Goal: Check status: Check status

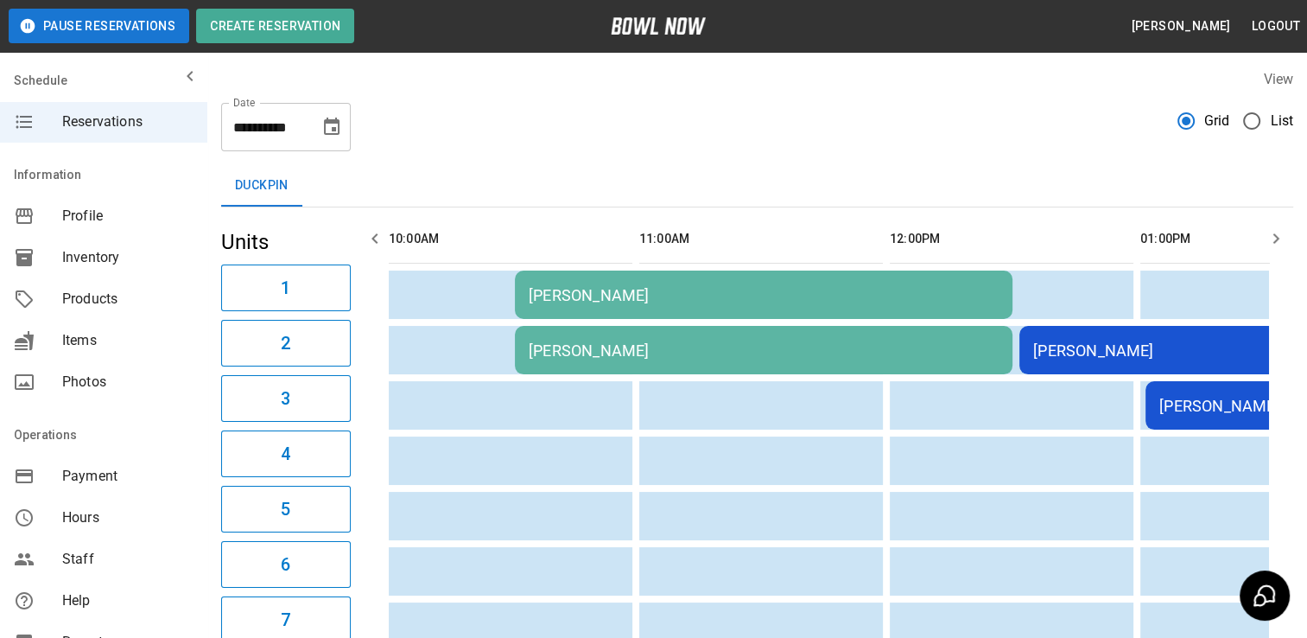
click at [664, 297] on div "[PERSON_NAME]" at bounding box center [764, 295] width 470 height 18
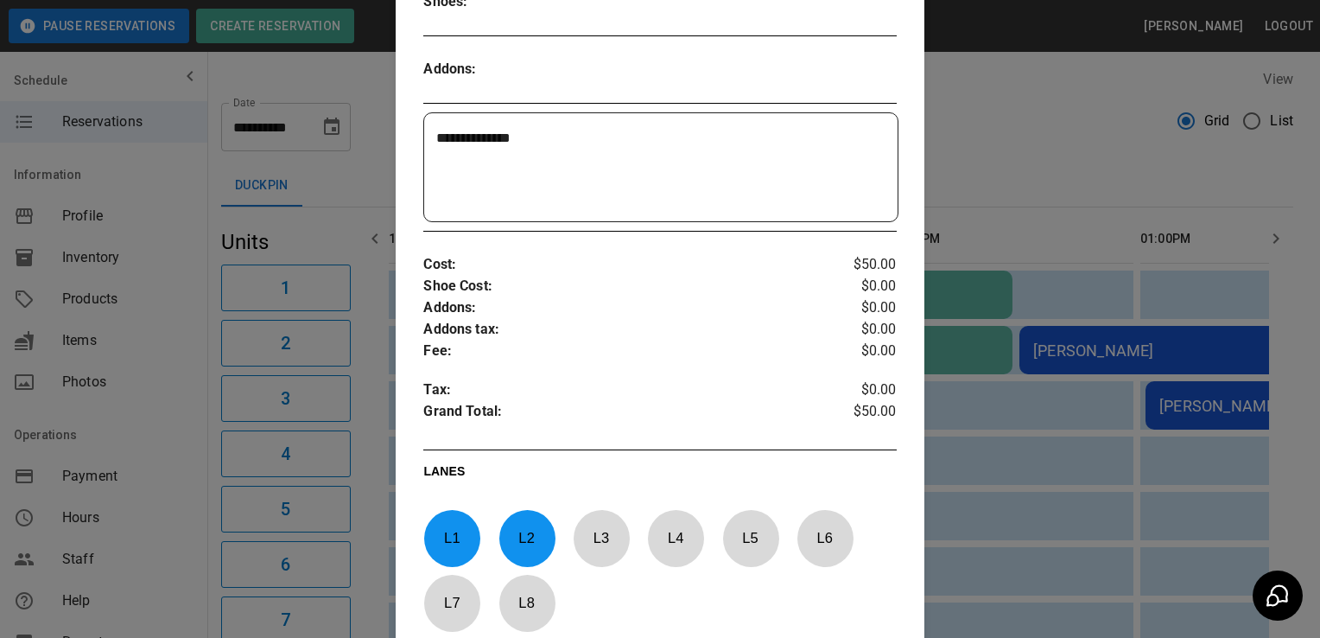
scroll to position [456, 0]
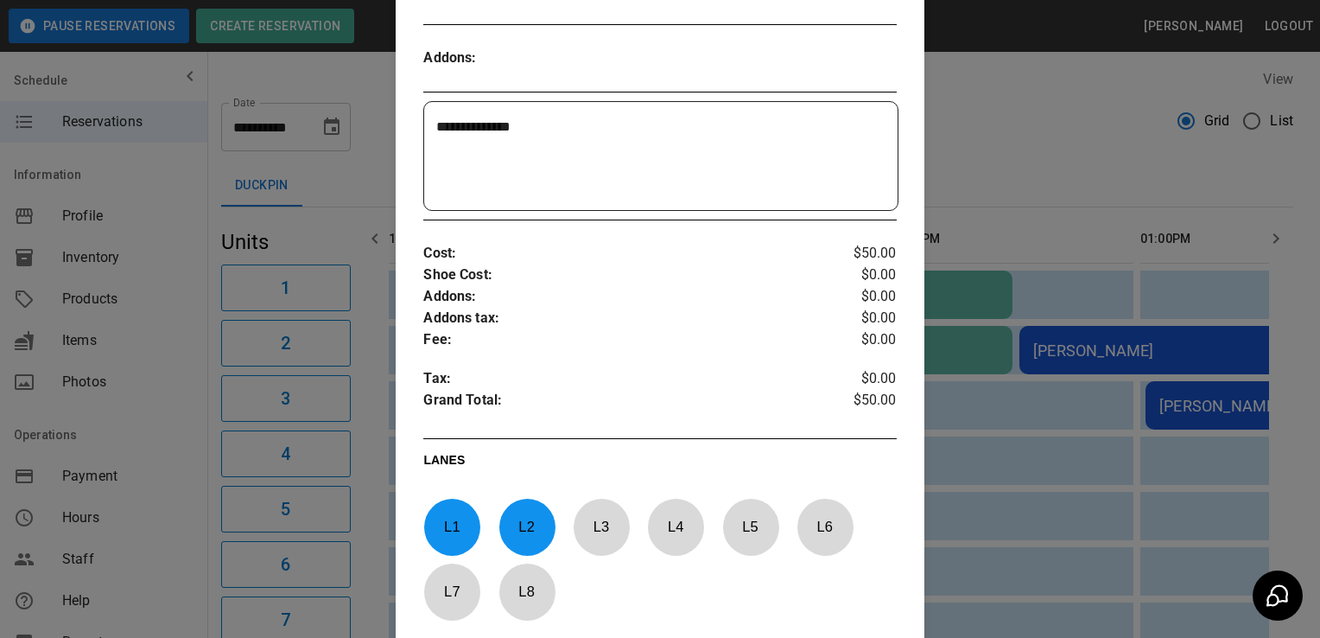
click at [753, 301] on p "Addons :" at bounding box center [620, 297] width 394 height 22
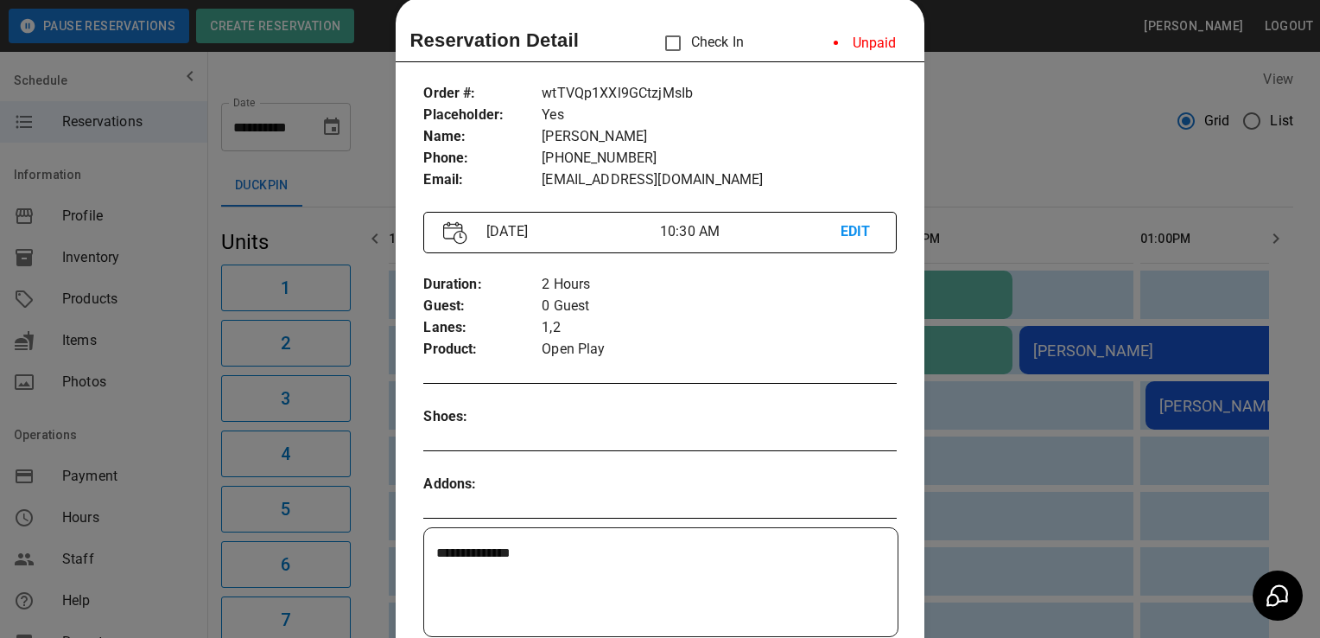
scroll to position [0, 0]
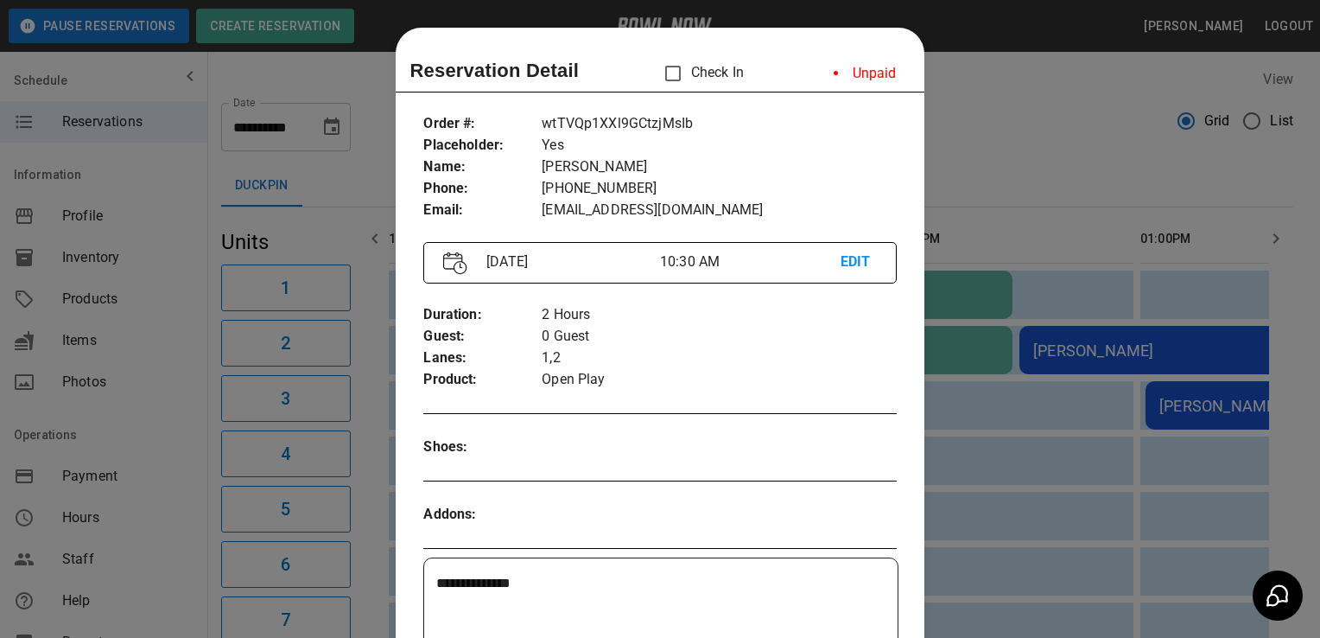
click at [165, 524] on div at bounding box center [660, 319] width 1320 height 638
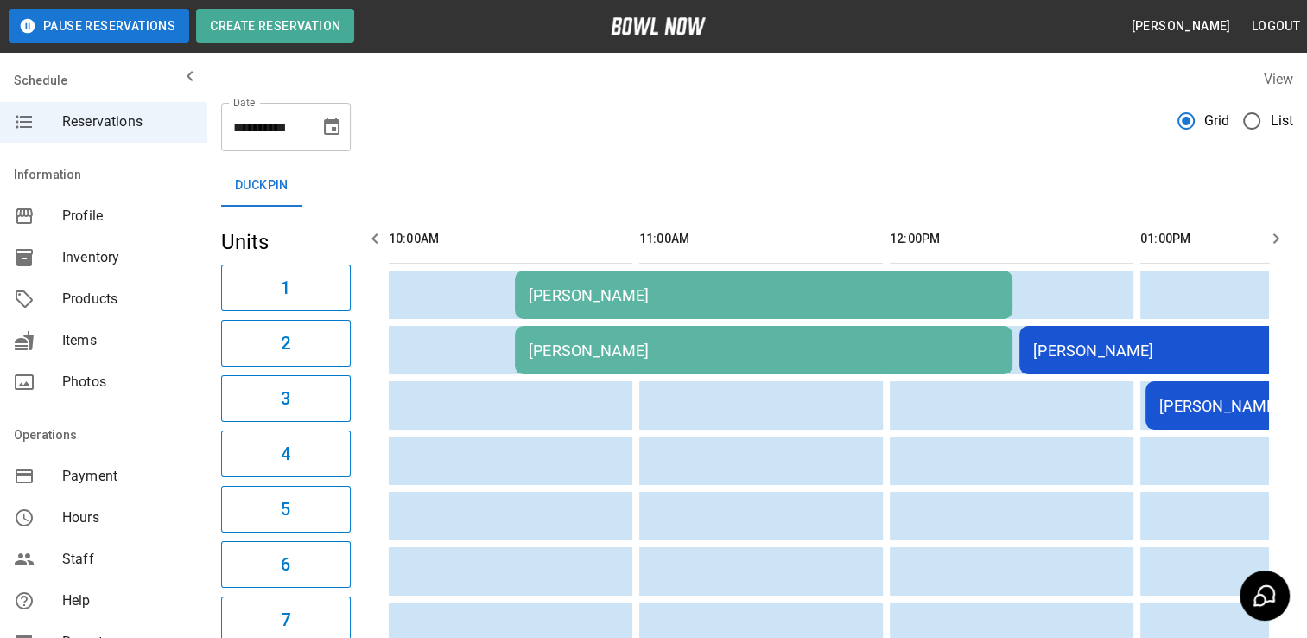
click at [1082, 358] on div "[PERSON_NAME]" at bounding box center [1268, 350] width 470 height 18
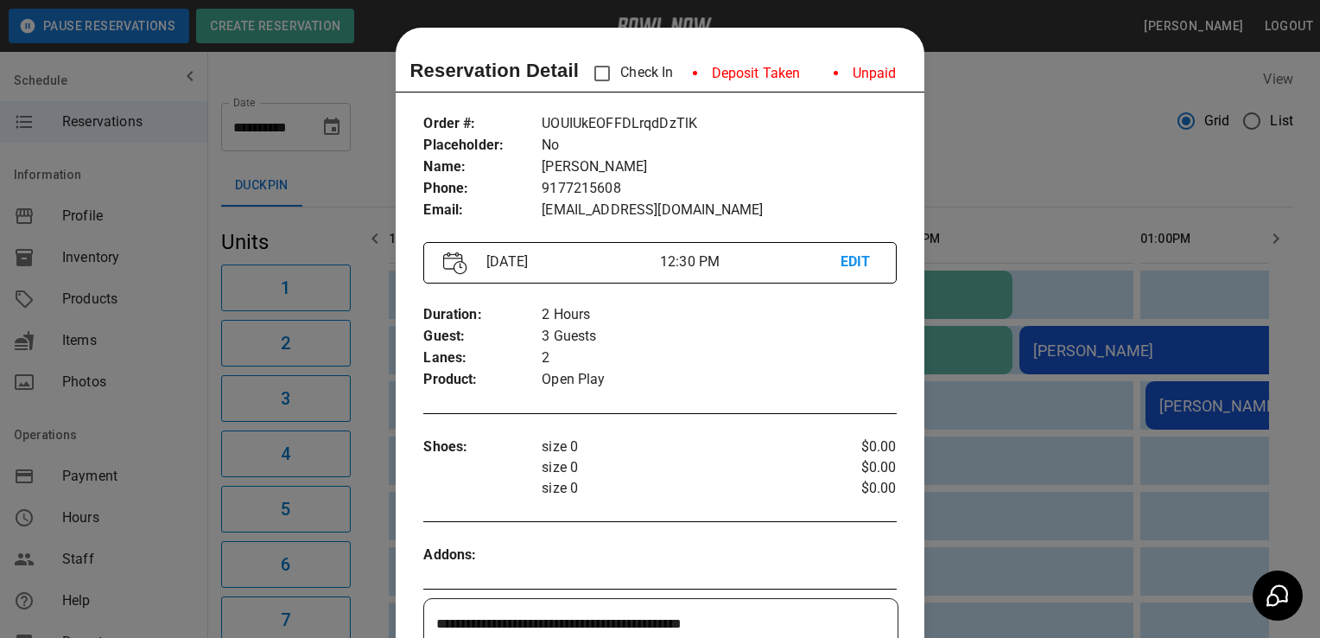
scroll to position [28, 0]
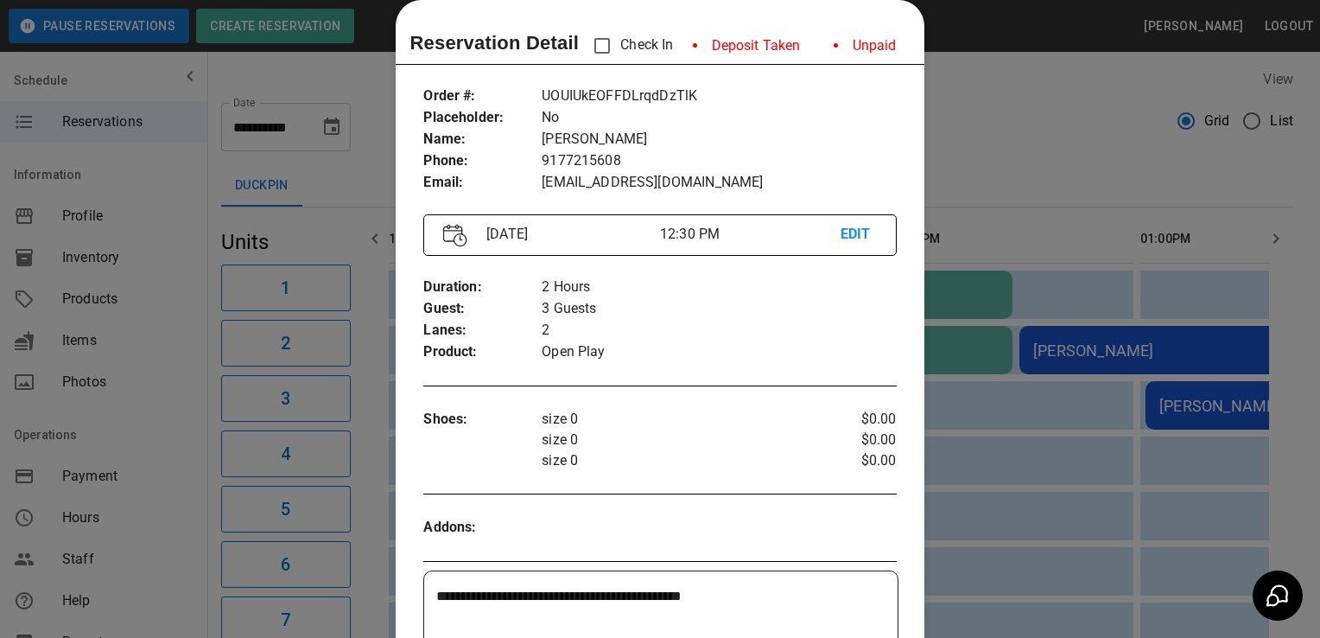
click at [689, 463] on p "size 0" at bounding box center [680, 460] width 276 height 21
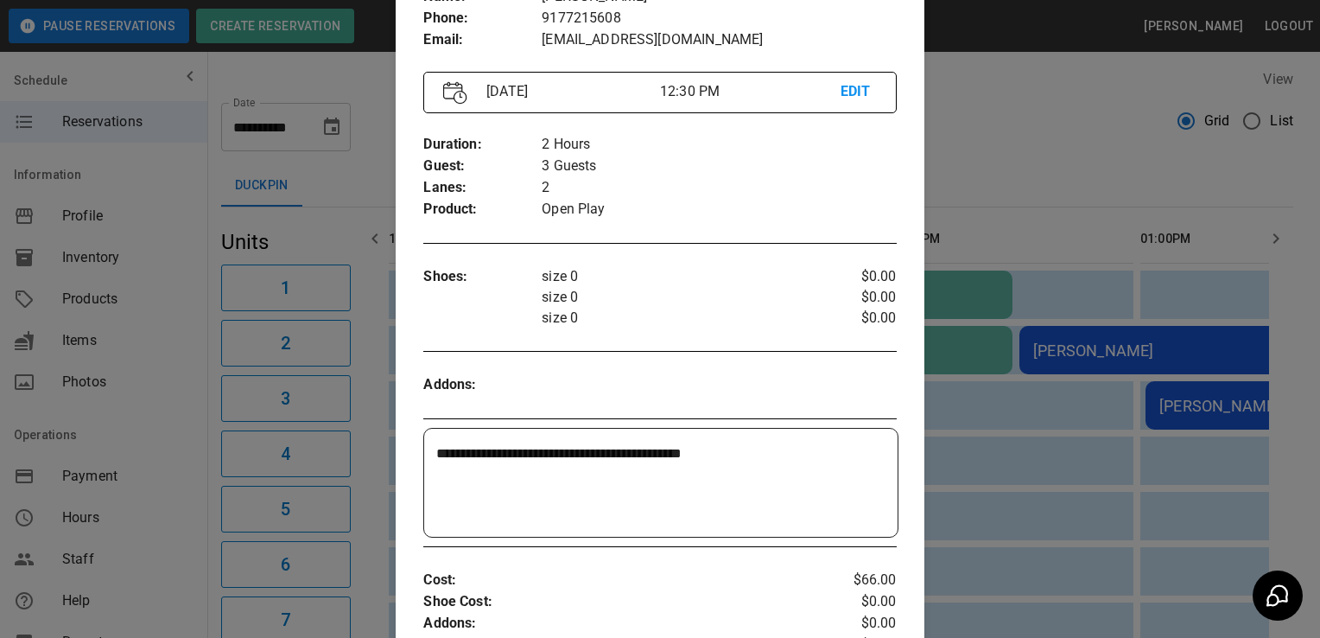
scroll to position [158, 0]
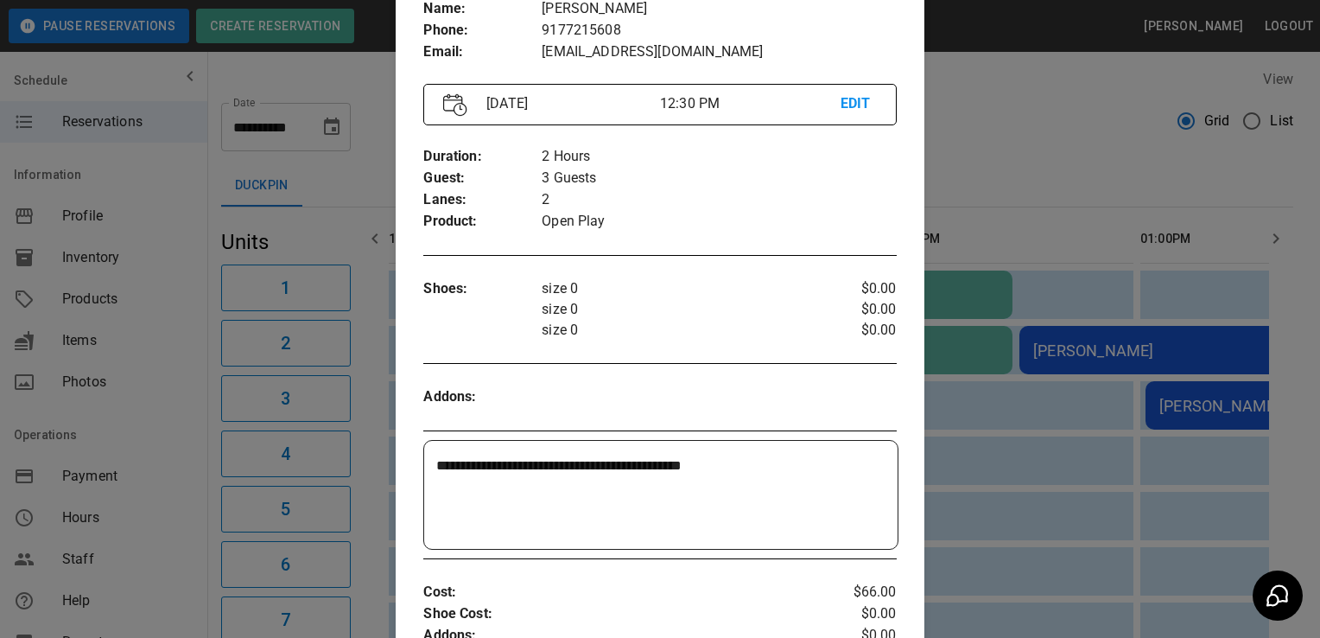
click at [159, 555] on div at bounding box center [660, 319] width 1320 height 638
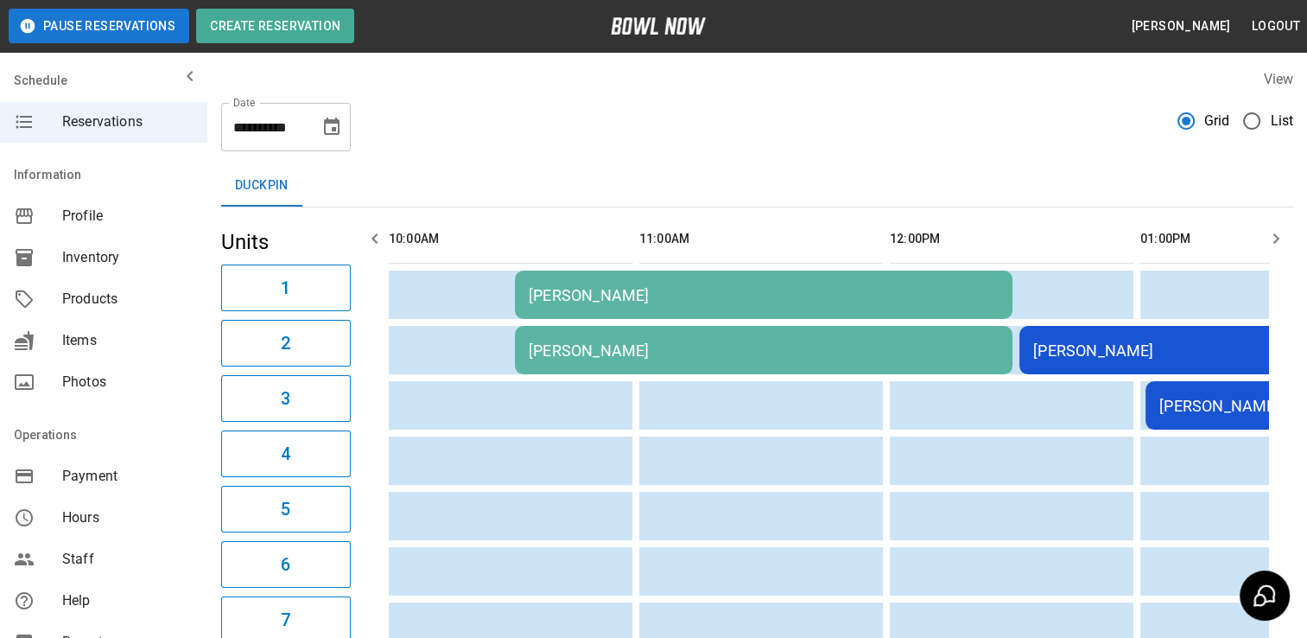
click at [1090, 361] on td "[PERSON_NAME]" at bounding box center [1268, 350] width 498 height 48
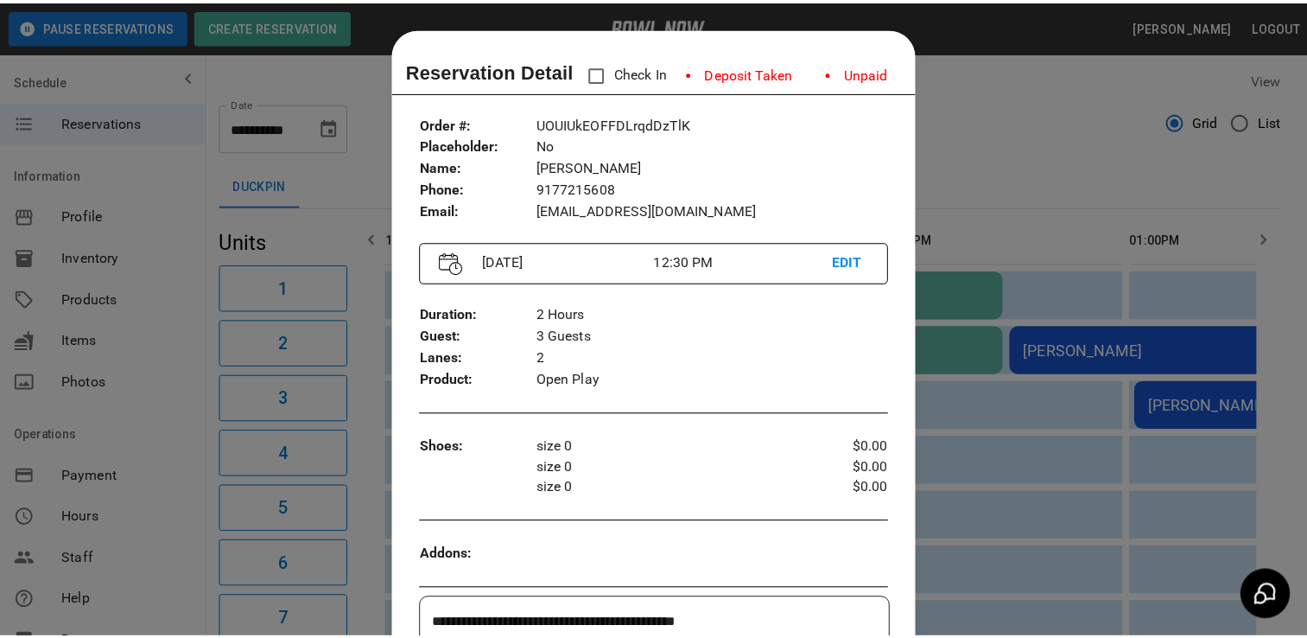
scroll to position [28, 0]
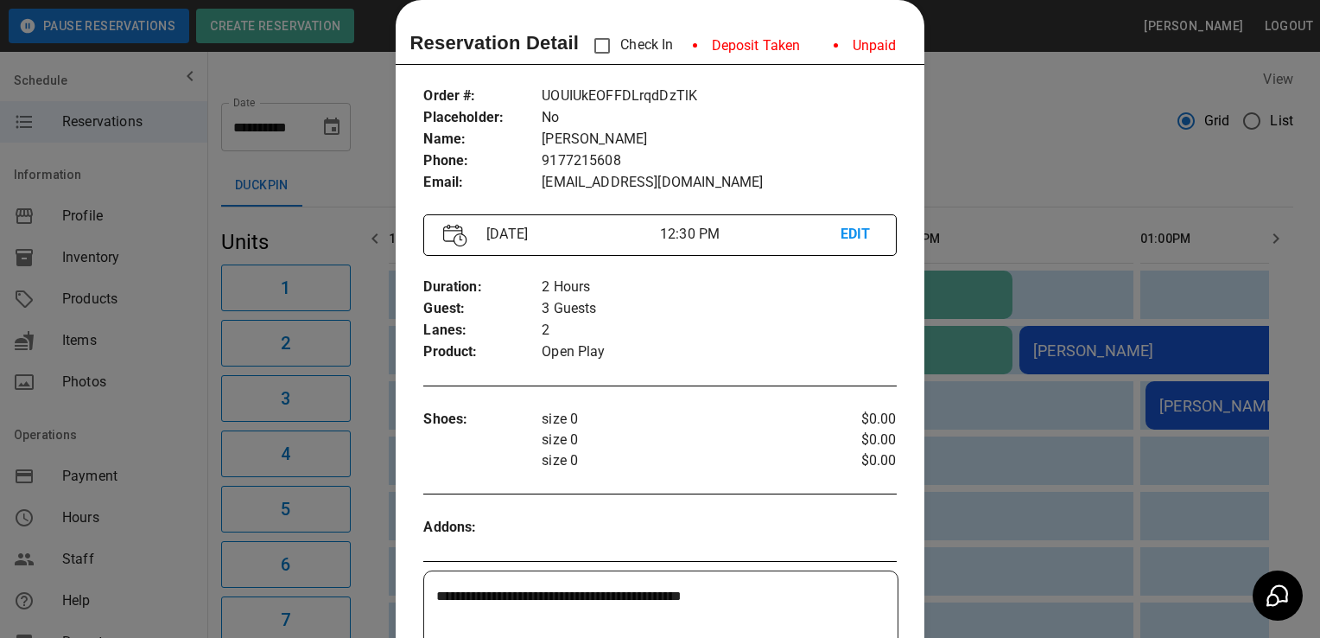
click at [173, 501] on div at bounding box center [660, 319] width 1320 height 638
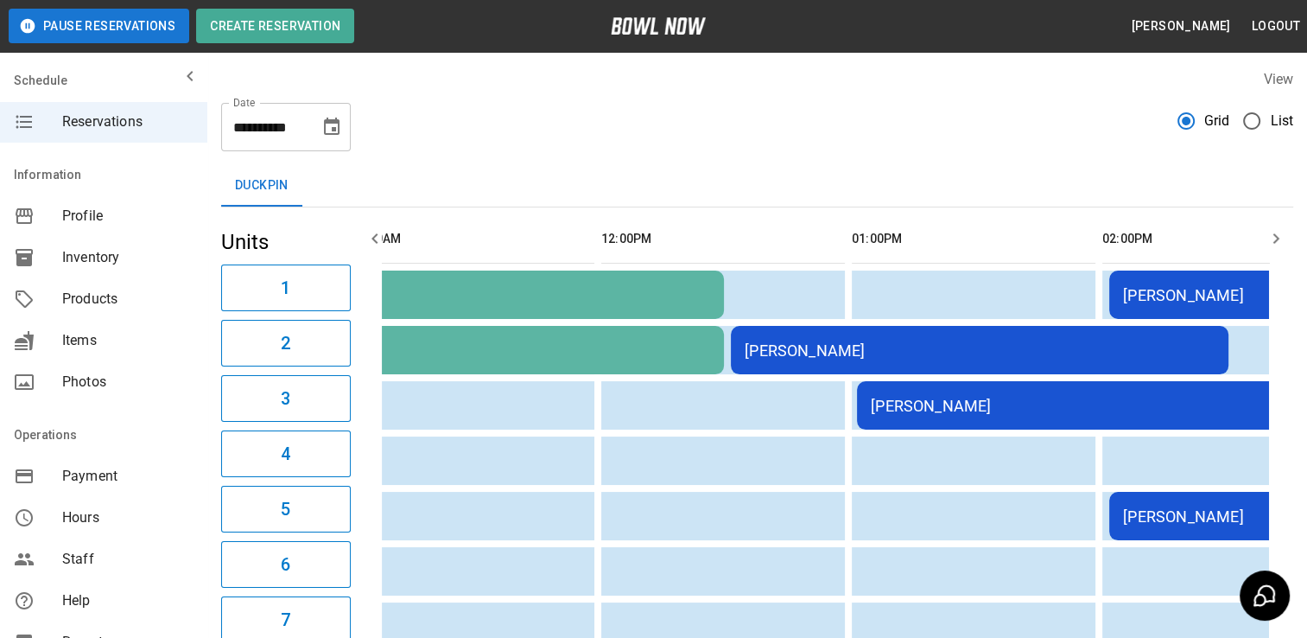
scroll to position [0, 363]
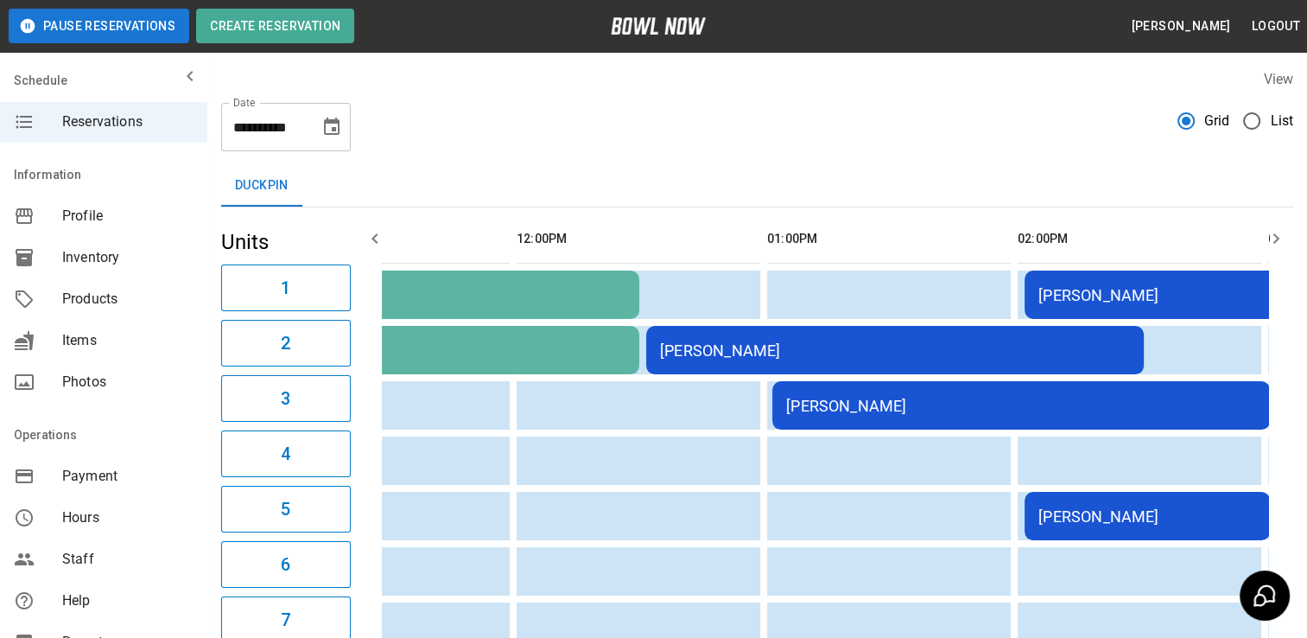
click at [765, 355] on div "[PERSON_NAME]" at bounding box center [895, 350] width 470 height 18
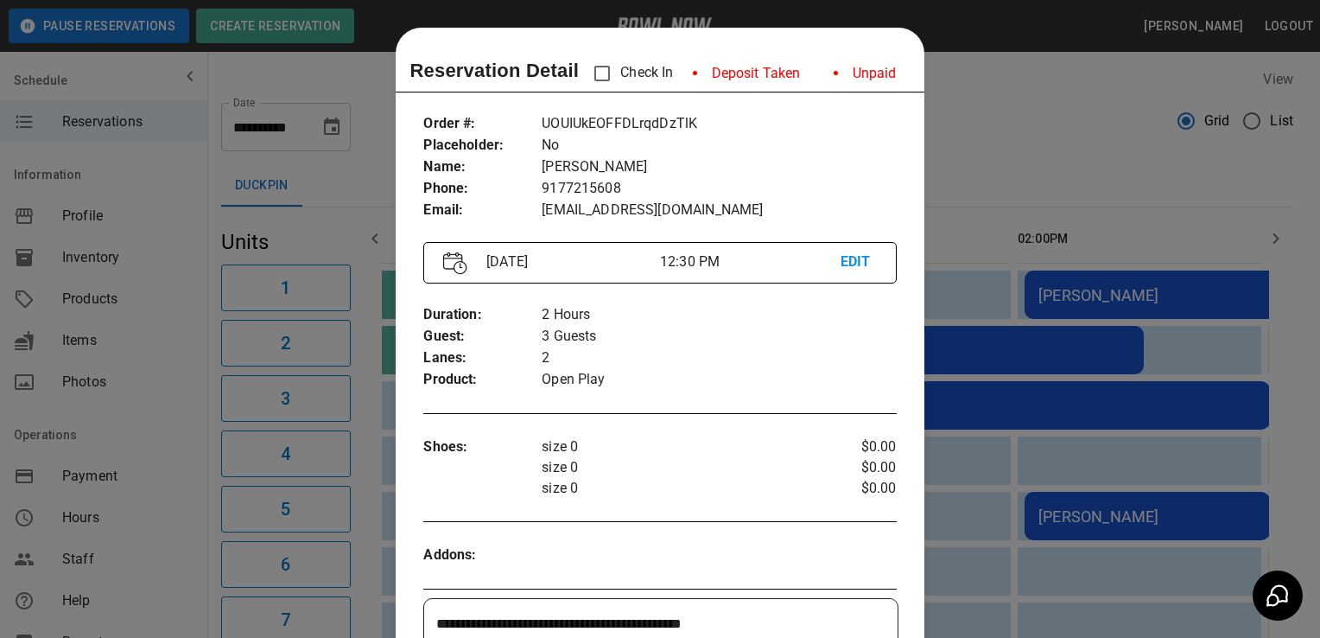
scroll to position [28, 0]
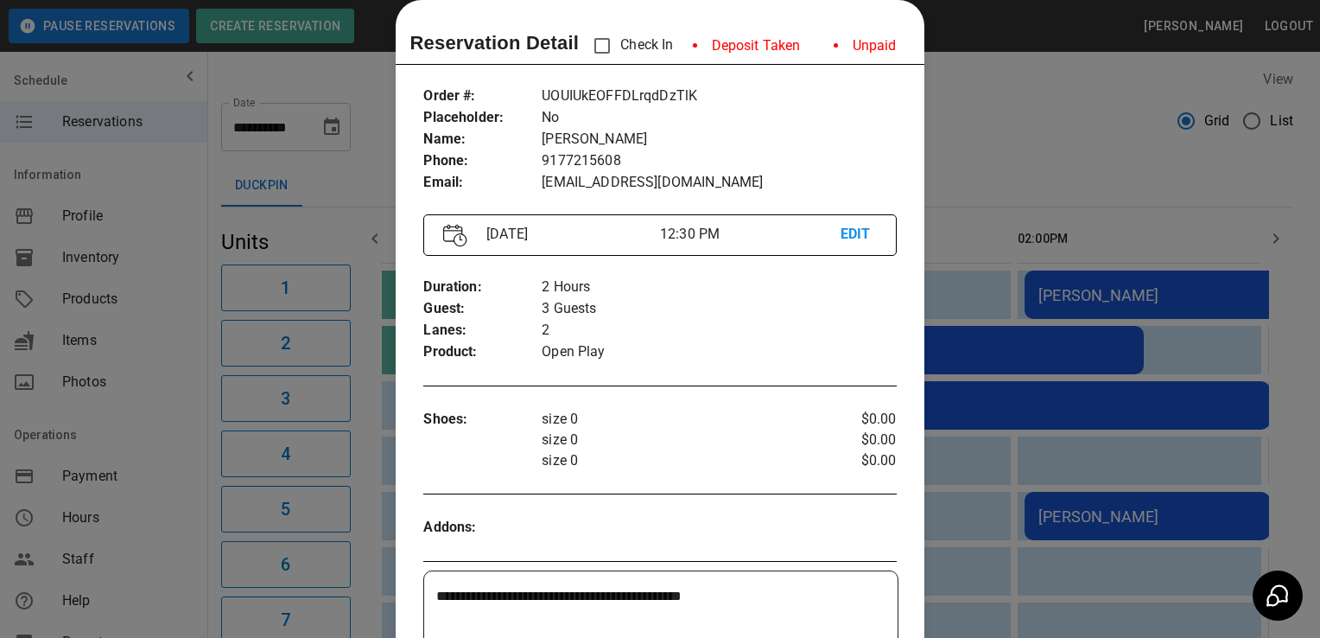
click at [157, 508] on div at bounding box center [660, 319] width 1320 height 638
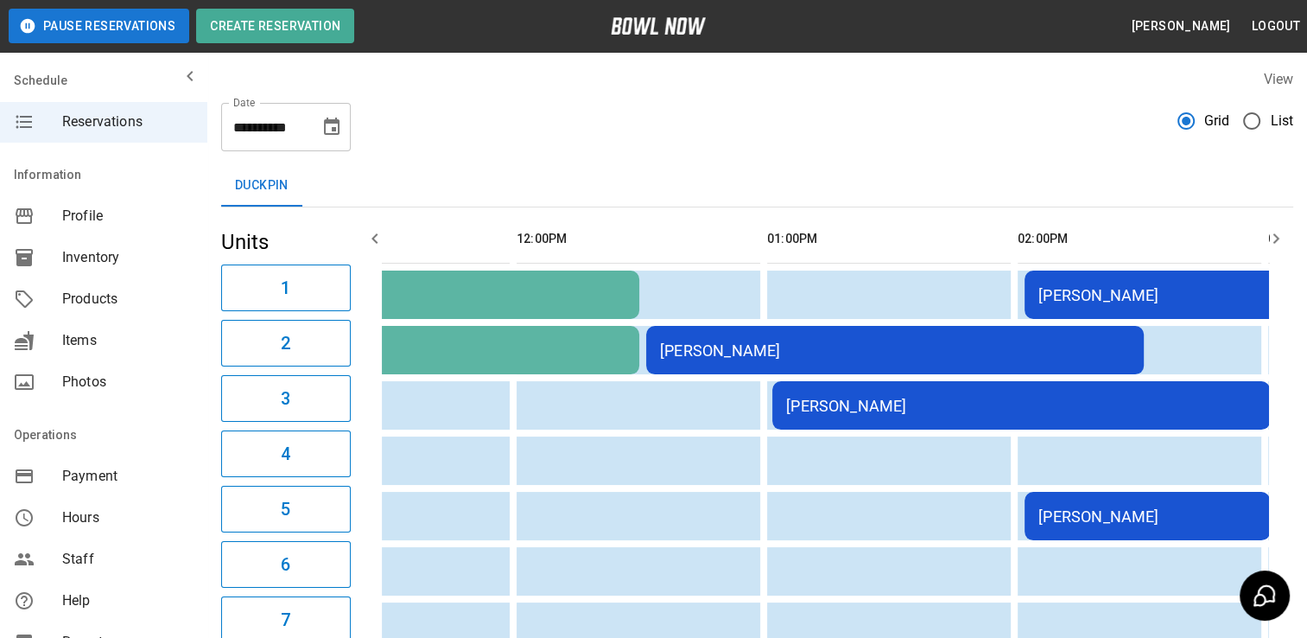
click at [847, 408] on div "[PERSON_NAME]" at bounding box center [1021, 406] width 470 height 18
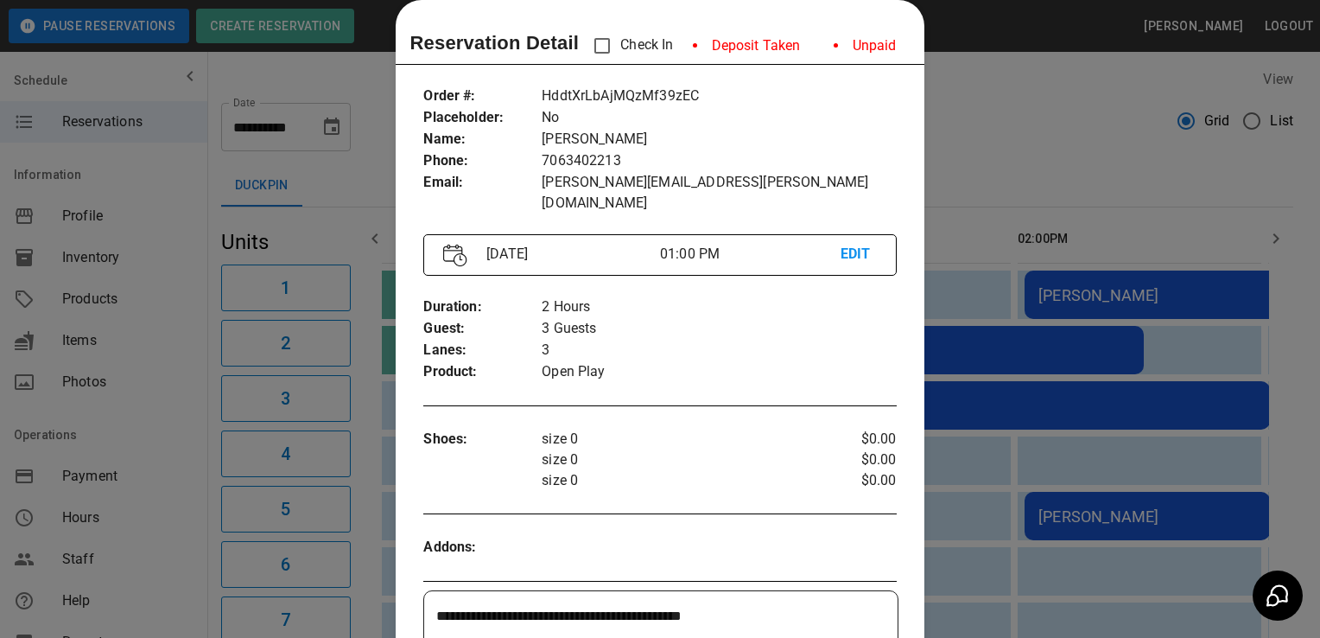
click at [162, 511] on div at bounding box center [660, 319] width 1320 height 638
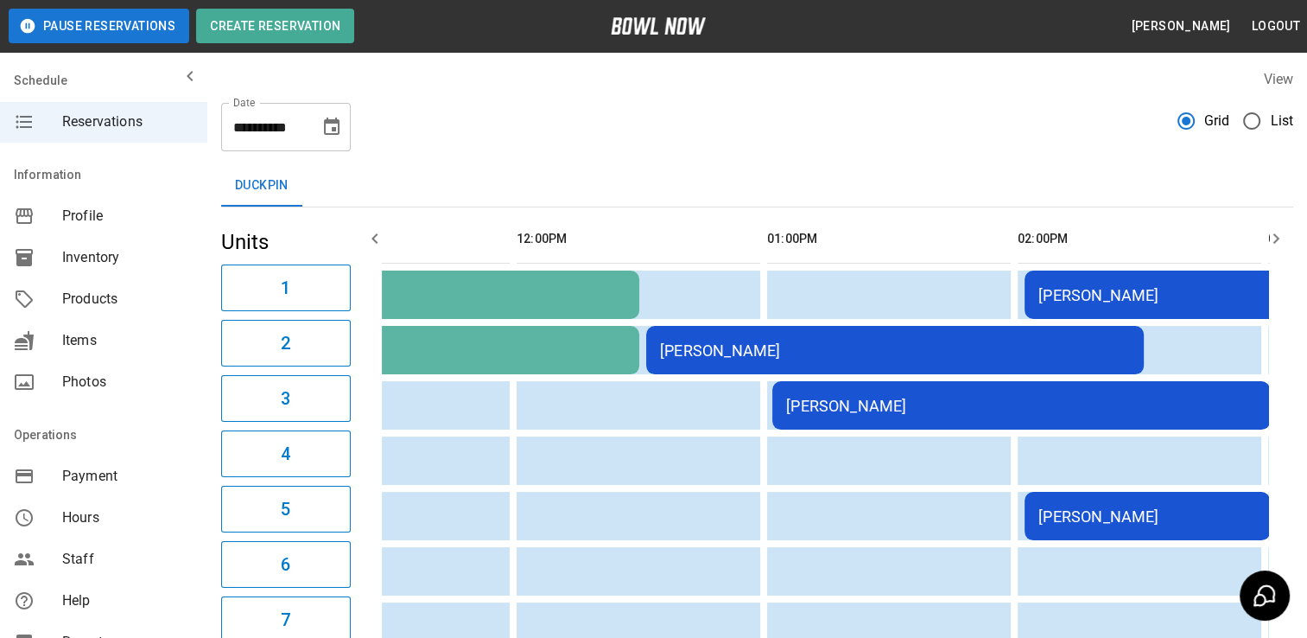
click at [761, 349] on div "[PERSON_NAME]" at bounding box center [895, 350] width 470 height 18
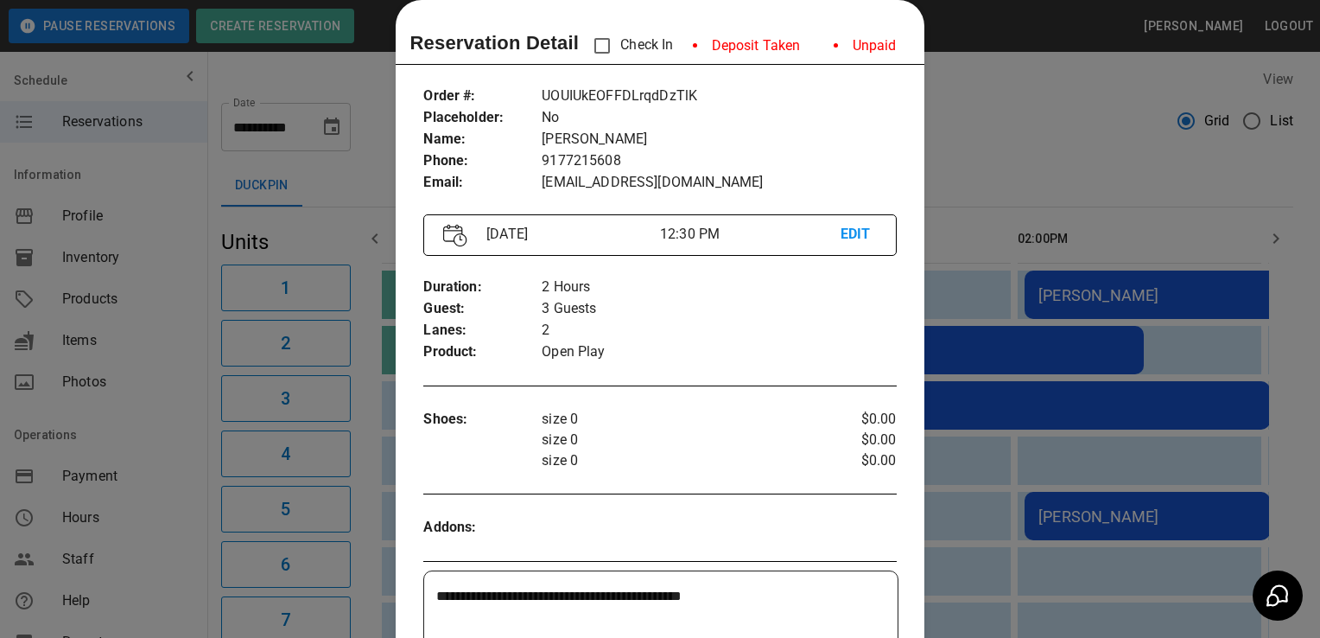
click at [169, 485] on div at bounding box center [660, 319] width 1320 height 638
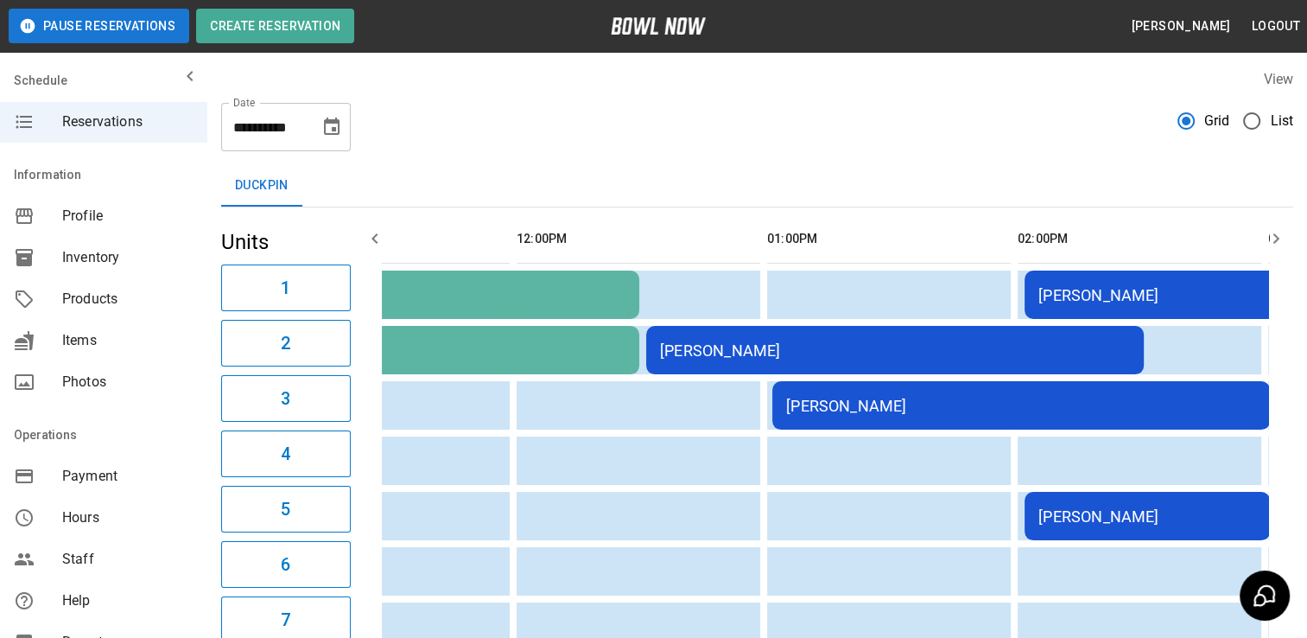
click at [855, 405] on div "[PERSON_NAME]" at bounding box center [1021, 406] width 470 height 18
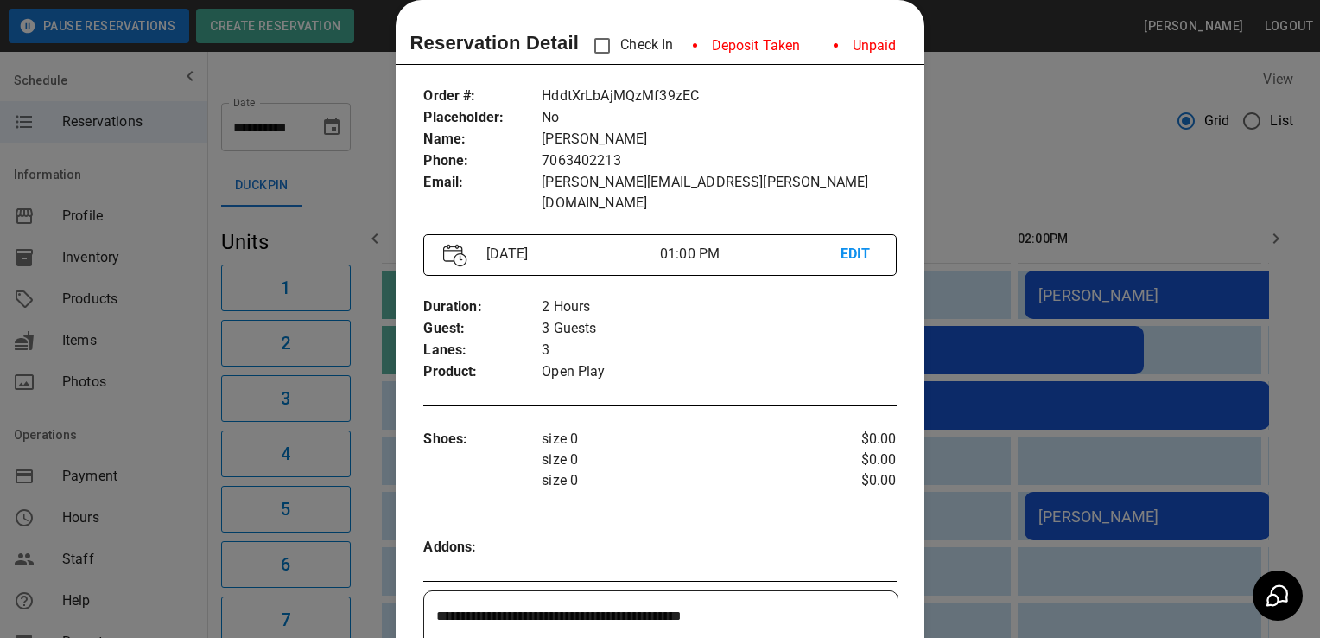
click at [157, 559] on div at bounding box center [660, 319] width 1320 height 638
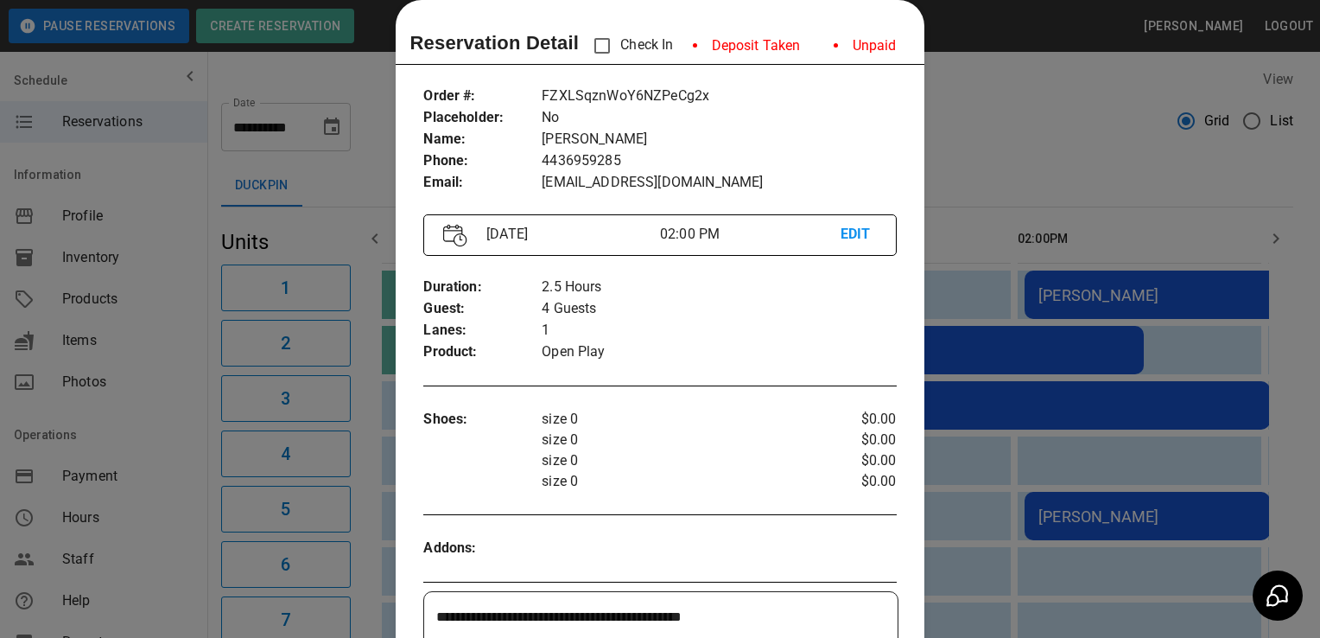
click at [166, 497] on div at bounding box center [660, 319] width 1320 height 638
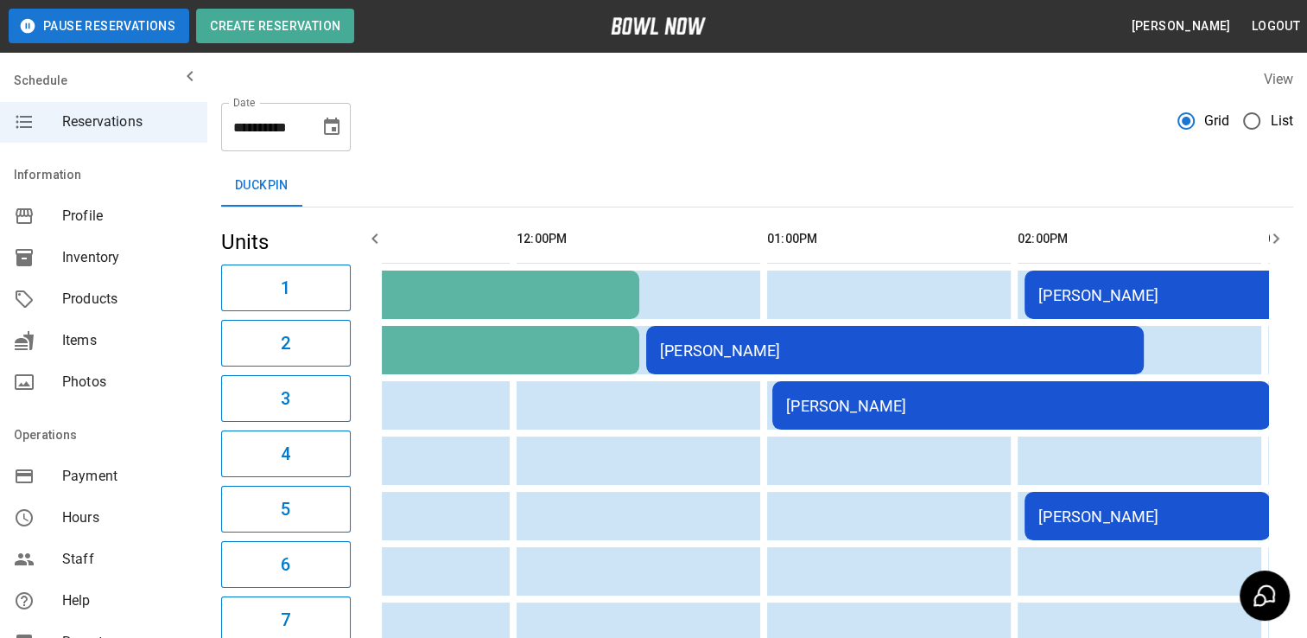
click at [1079, 518] on div "[PERSON_NAME]" at bounding box center [1148, 516] width 218 height 18
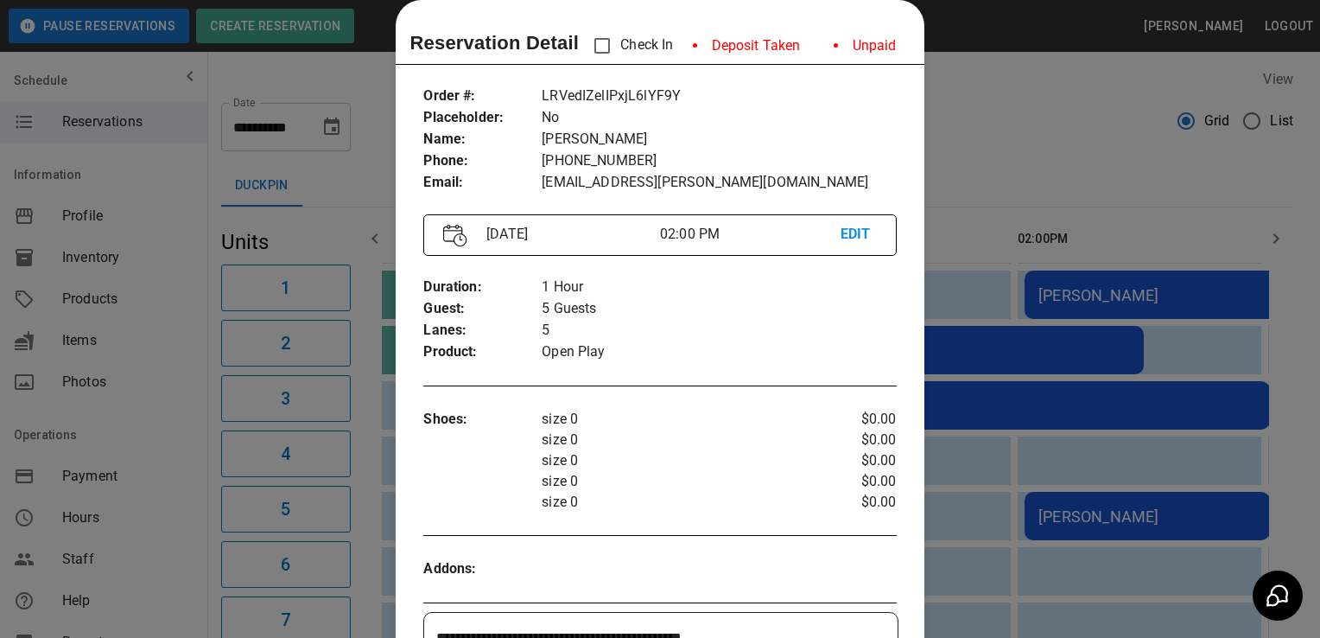
click at [149, 529] on div at bounding box center [660, 319] width 1320 height 638
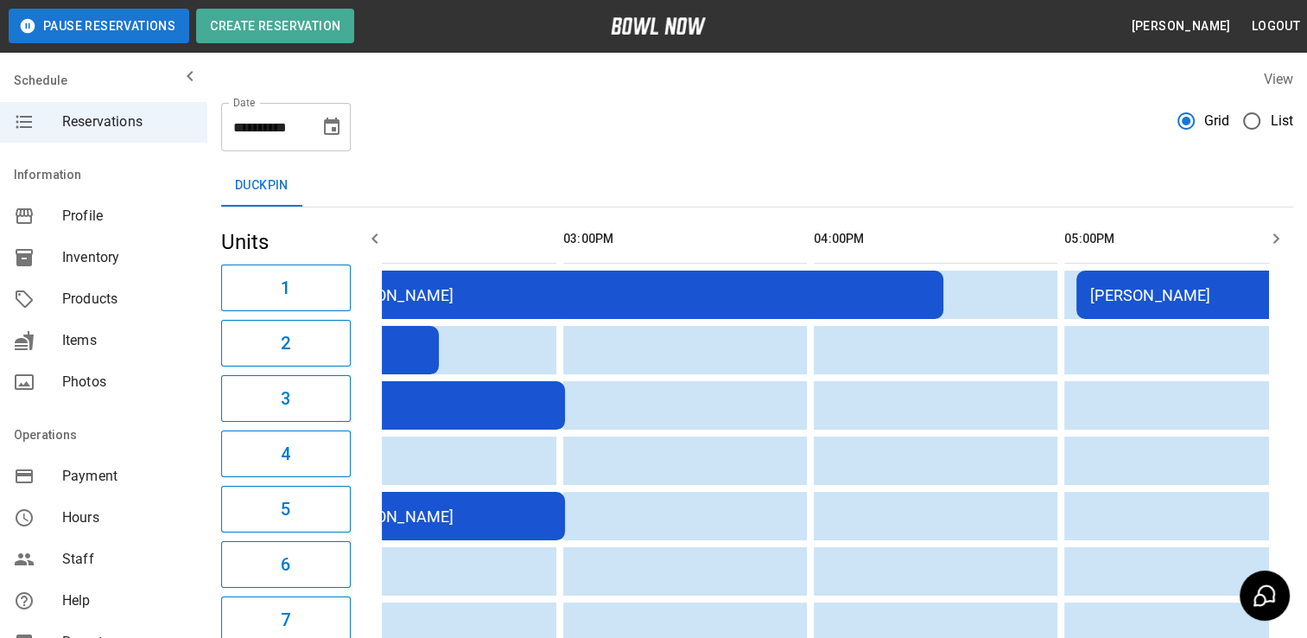
scroll to position [0, 1149]
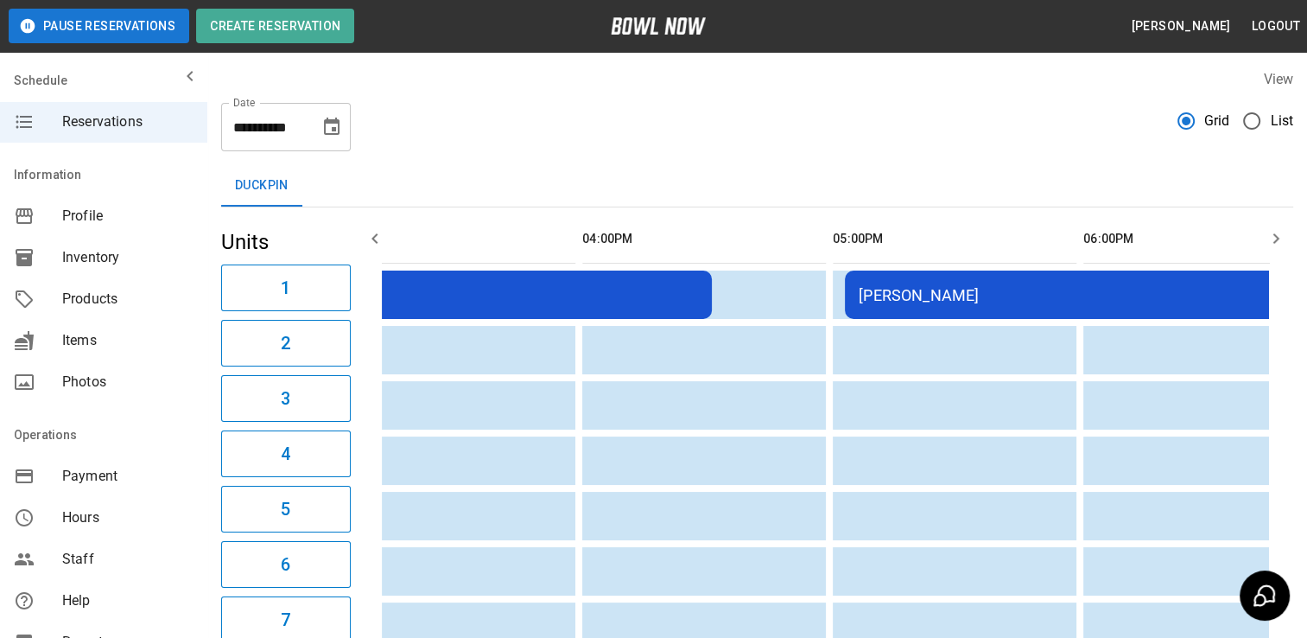
click at [905, 301] on div "[PERSON_NAME]" at bounding box center [1094, 295] width 470 height 18
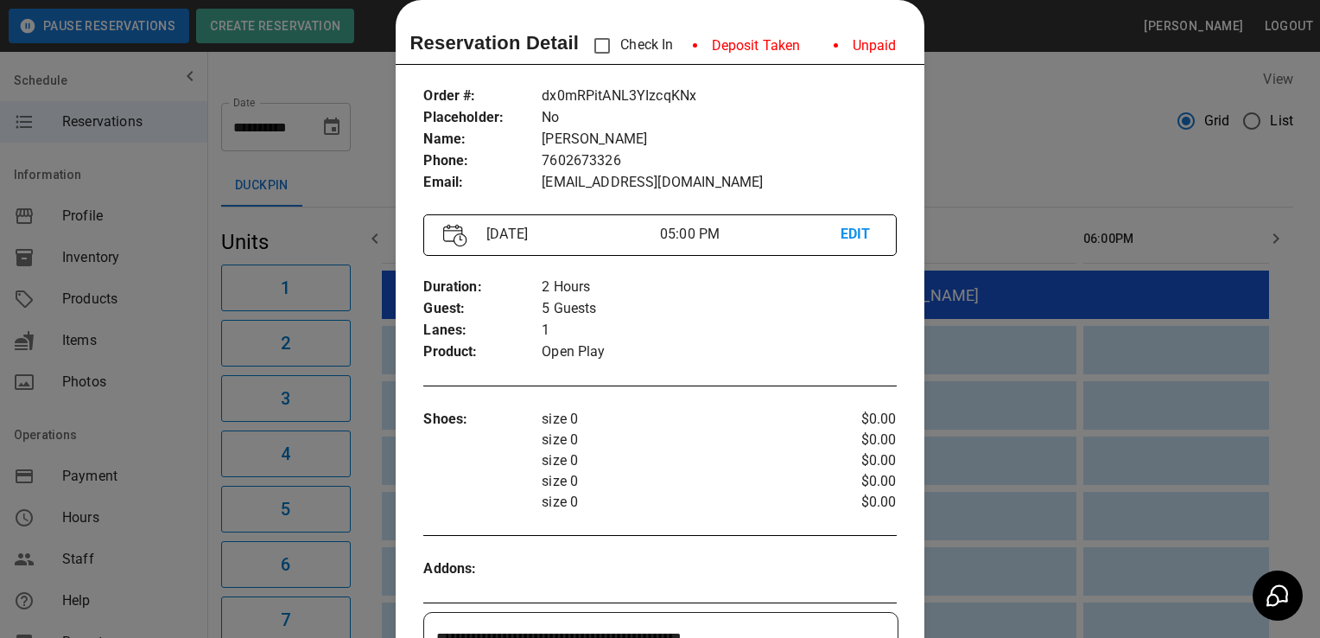
click at [670, 492] on p "size 0" at bounding box center [680, 502] width 276 height 21
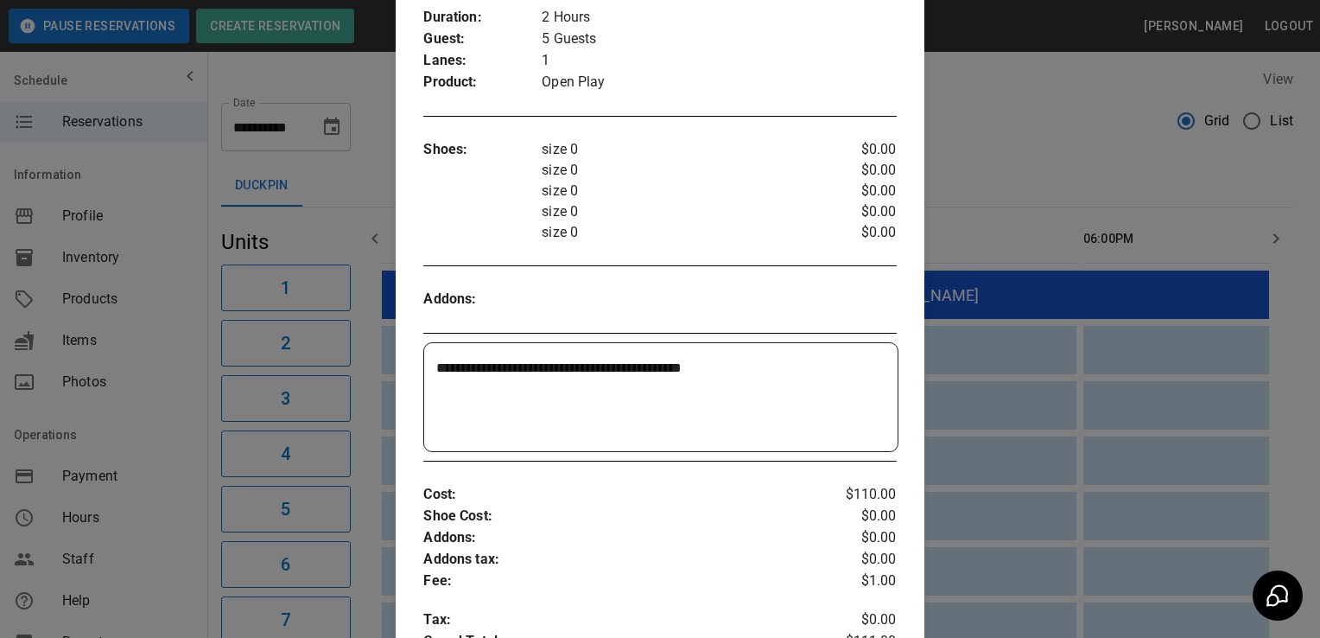
click at [175, 535] on div at bounding box center [660, 319] width 1320 height 638
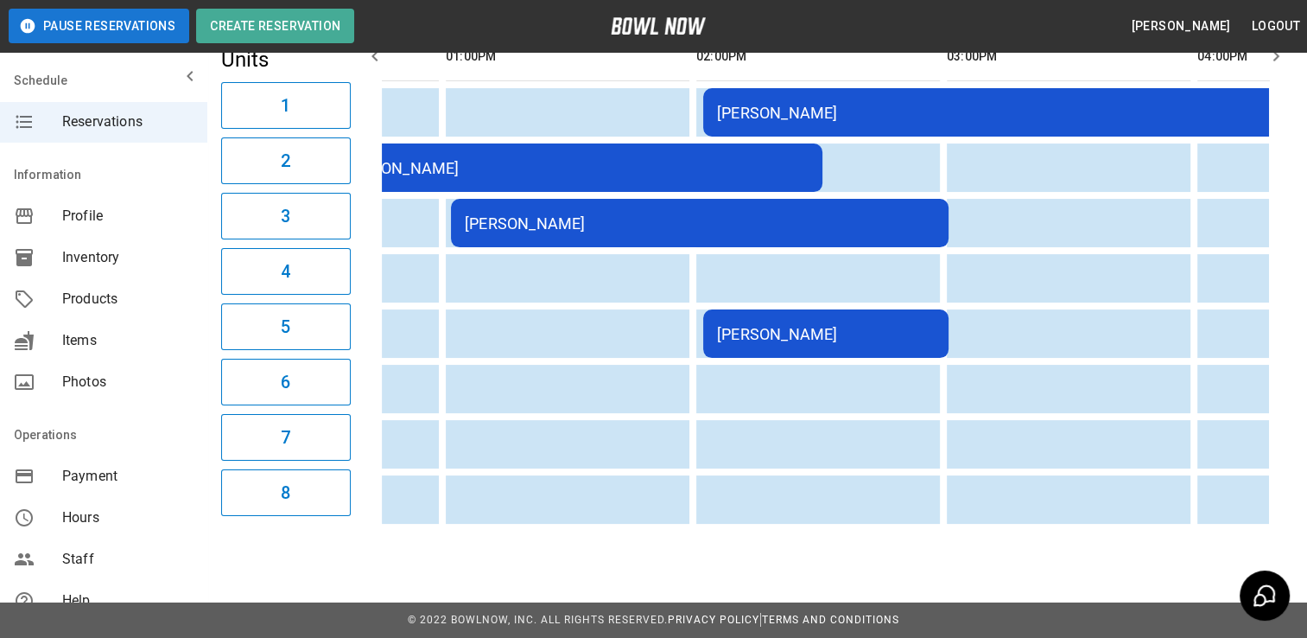
scroll to position [0, 486]
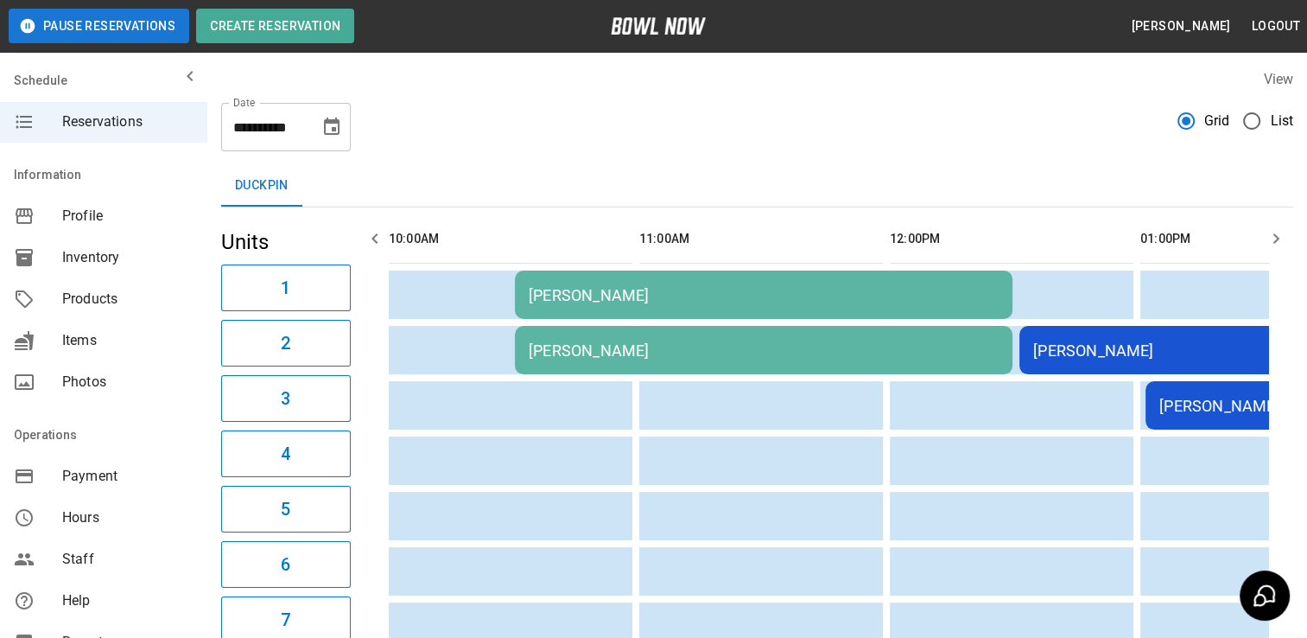
click at [1083, 342] on div "[PERSON_NAME]" at bounding box center [1268, 350] width 470 height 18
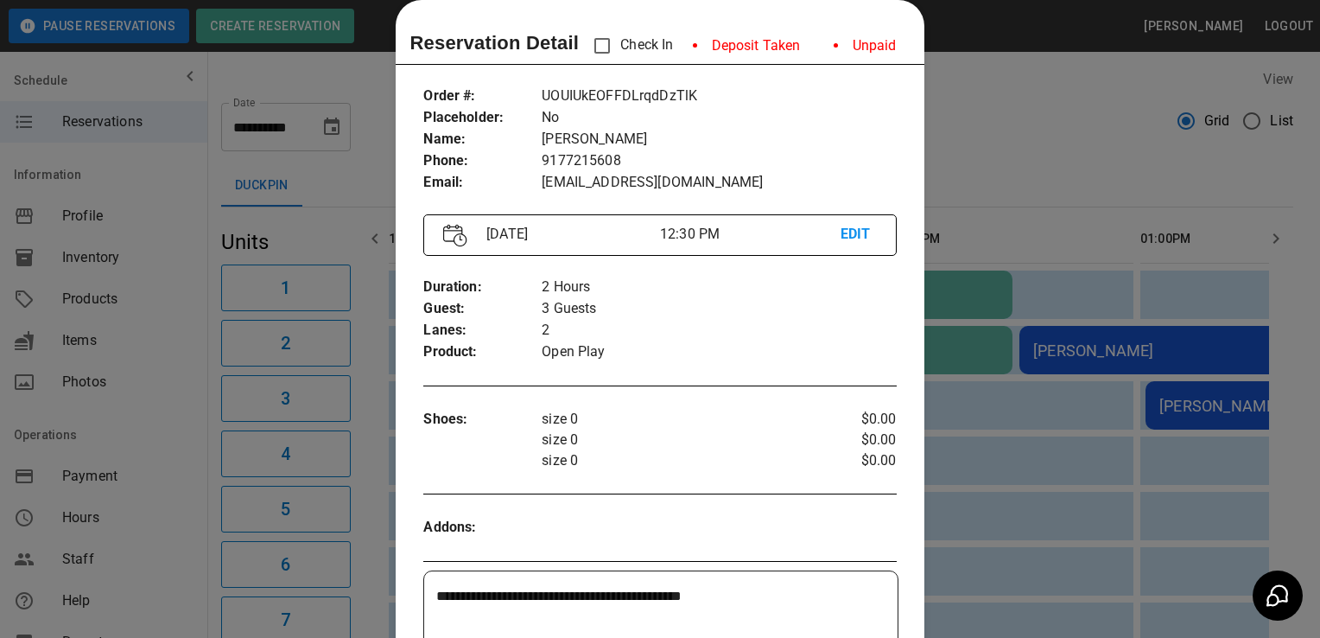
click at [169, 538] on div at bounding box center [660, 319] width 1320 height 638
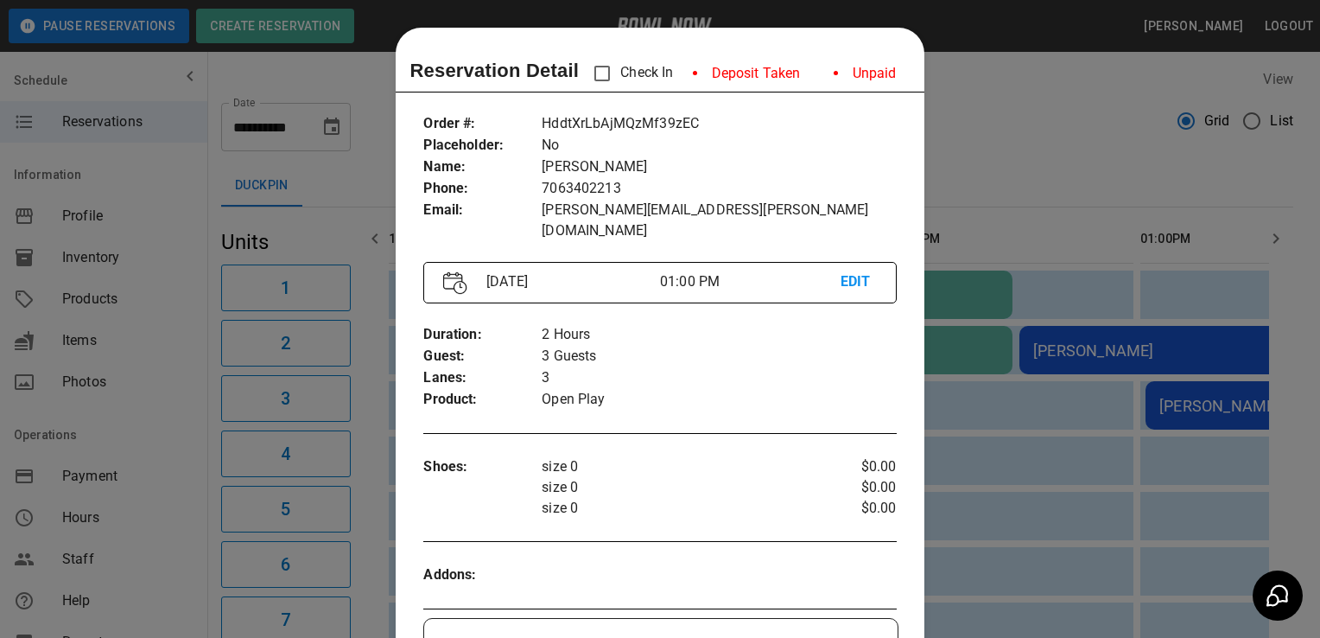
click at [180, 528] on div at bounding box center [660, 319] width 1320 height 638
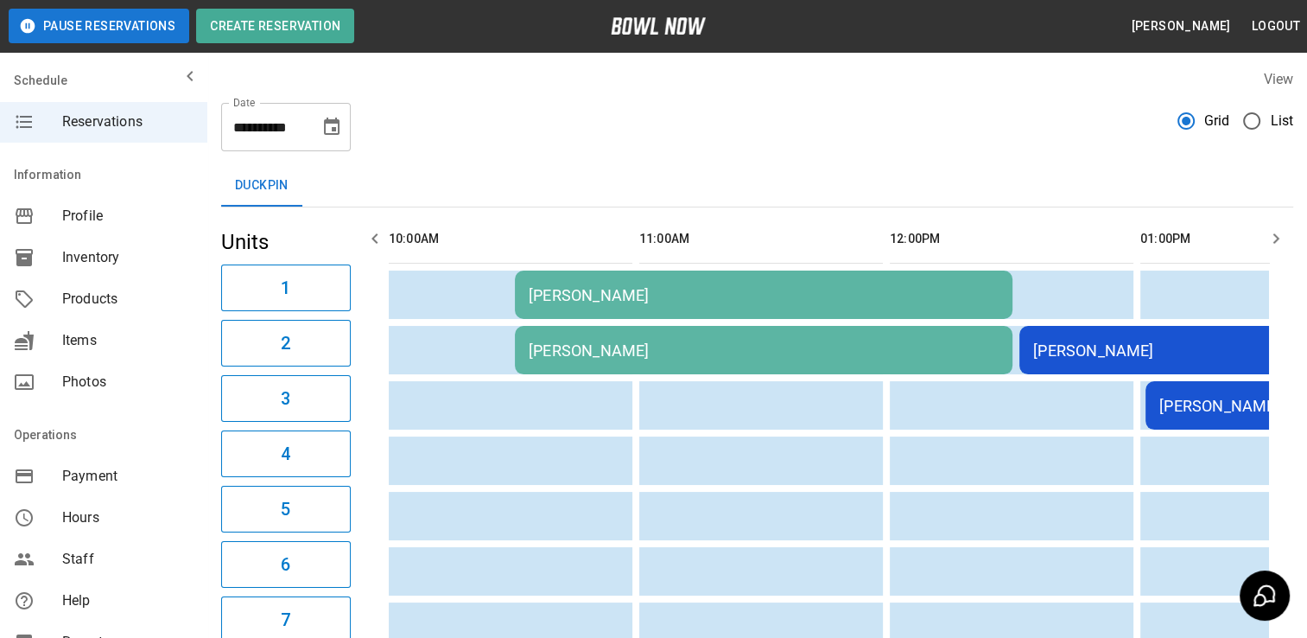
click at [1099, 353] on div "[PERSON_NAME]" at bounding box center [1268, 350] width 470 height 18
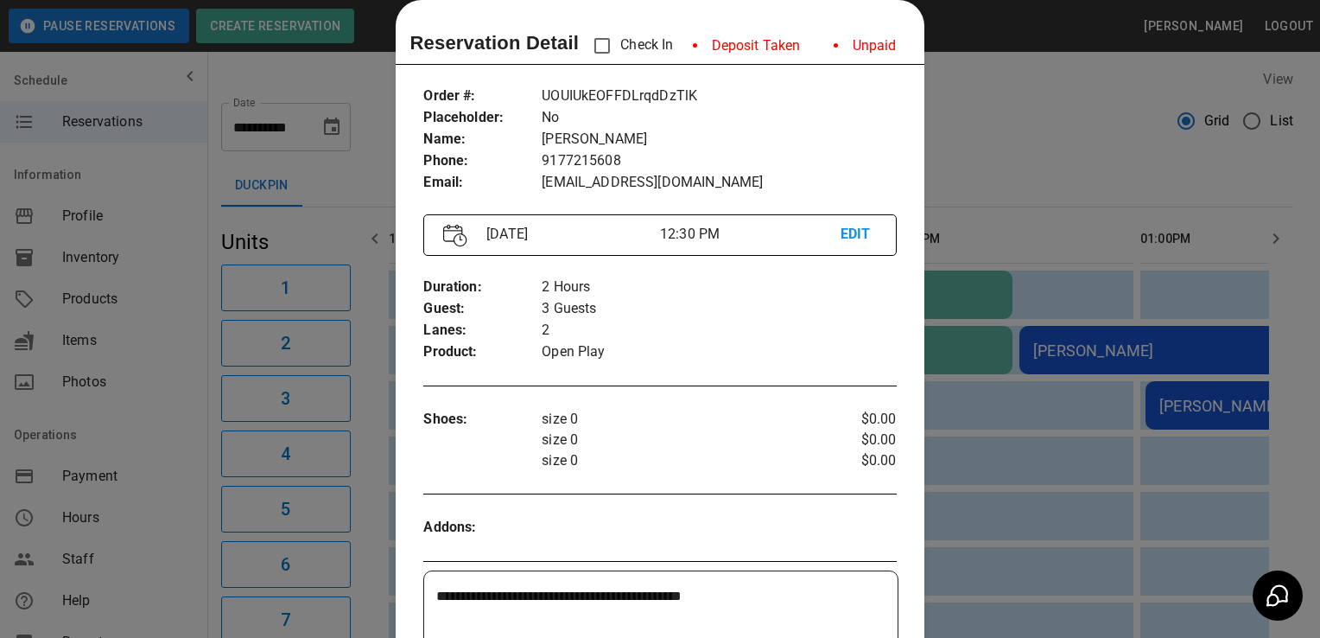
click at [191, 542] on div at bounding box center [660, 319] width 1320 height 638
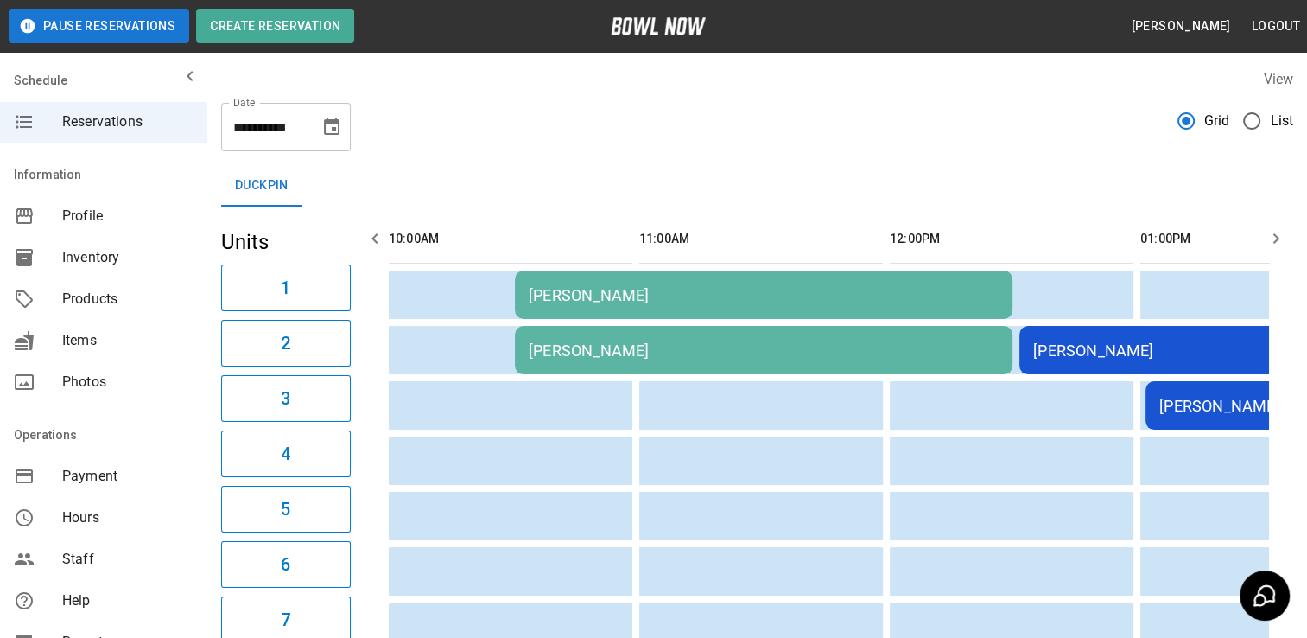
click at [632, 299] on div "[PERSON_NAME]" at bounding box center [764, 295] width 470 height 18
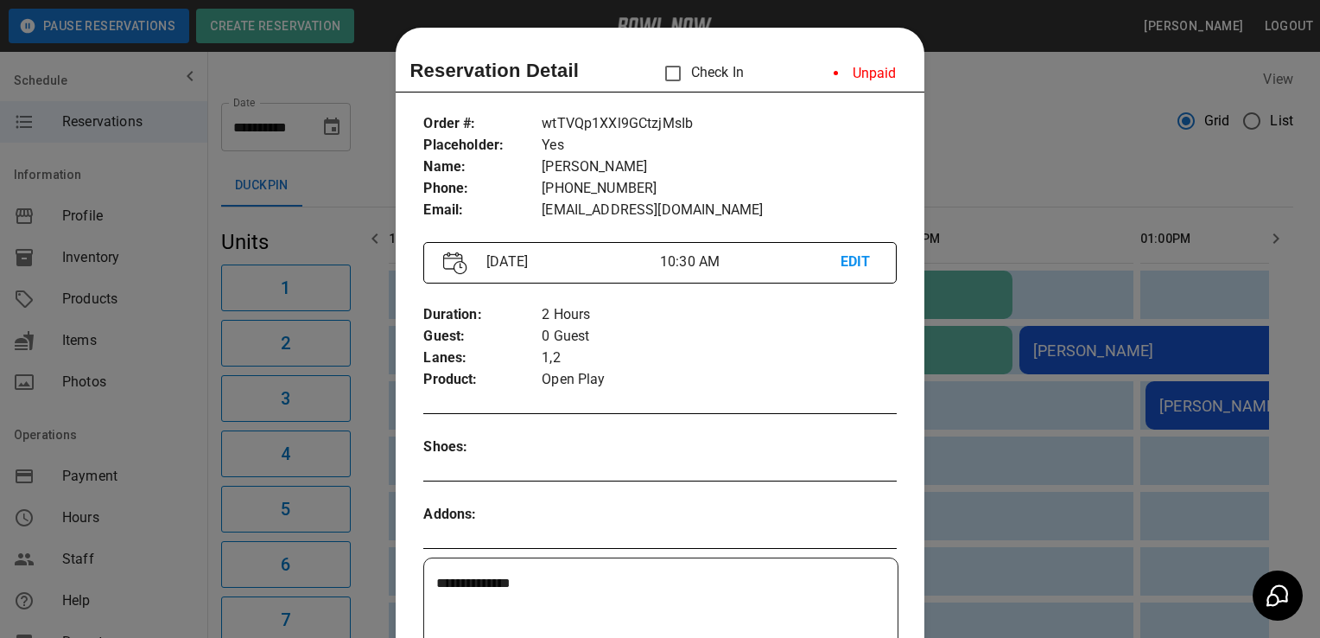
scroll to position [28, 0]
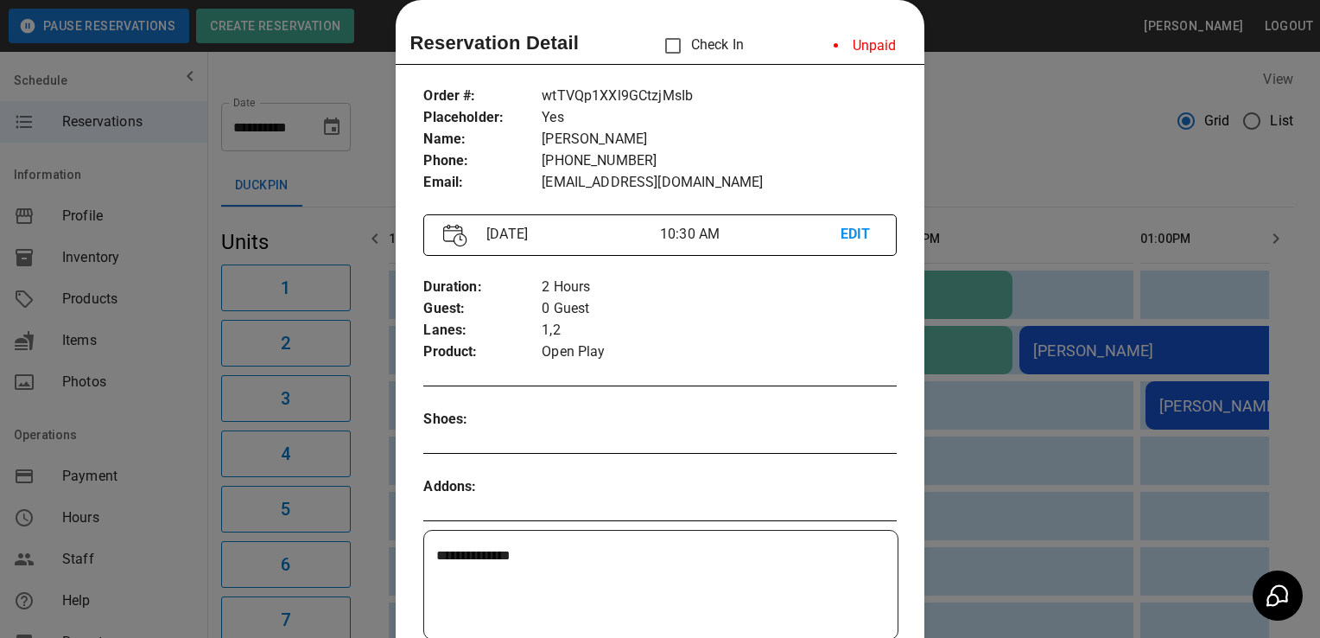
click at [172, 492] on div at bounding box center [660, 319] width 1320 height 638
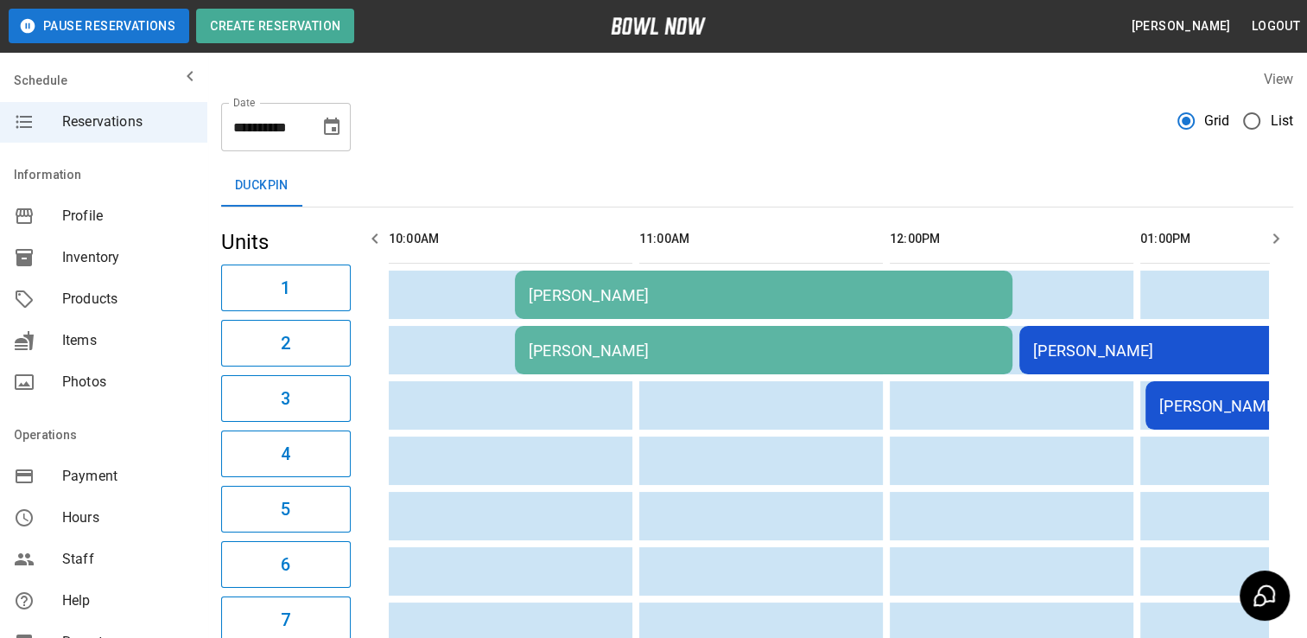
click at [570, 338] on td "[PERSON_NAME]" at bounding box center [764, 350] width 498 height 48
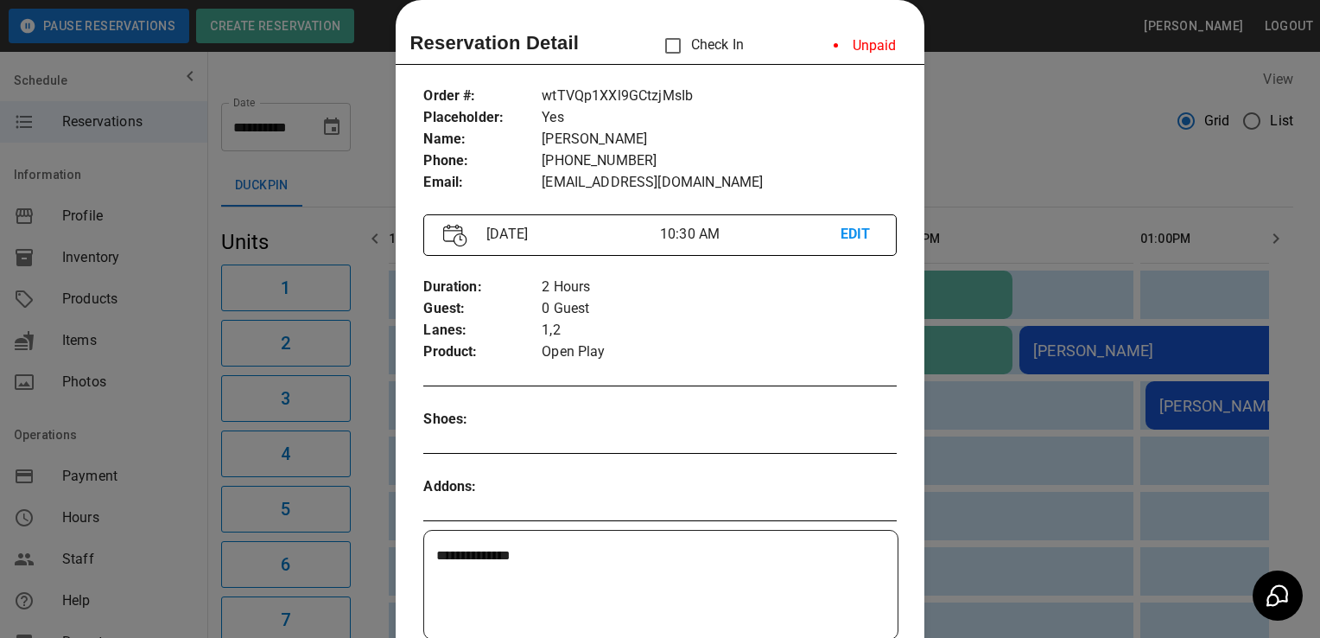
click at [157, 463] on div at bounding box center [660, 319] width 1320 height 638
